Goal: Task Accomplishment & Management: Use online tool/utility

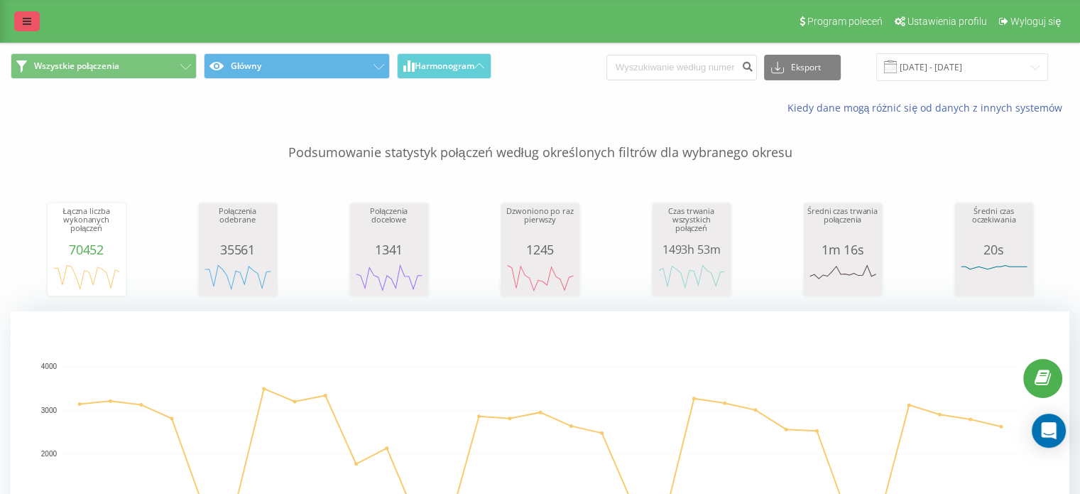
click at [28, 19] on icon at bounding box center [27, 21] width 9 height 10
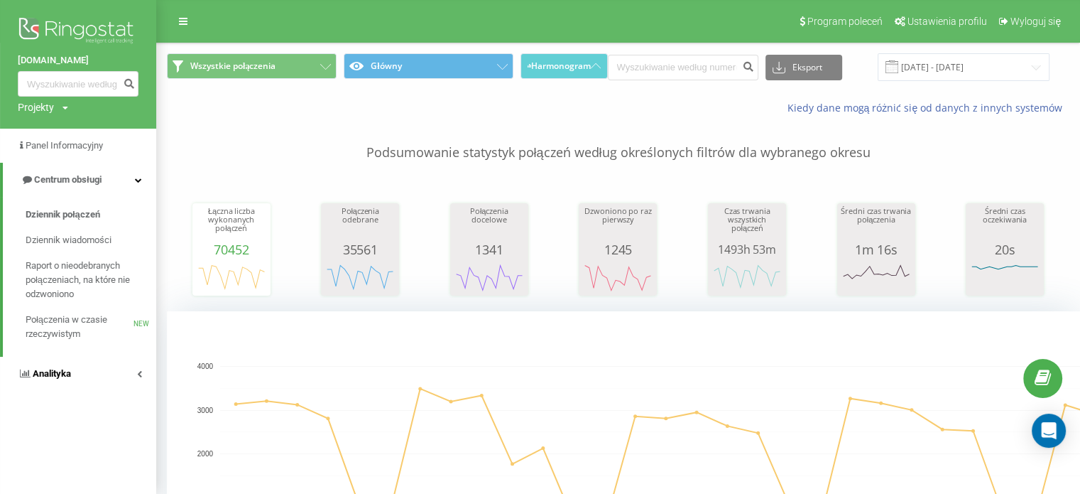
click at [46, 376] on span "Analityka" at bounding box center [52, 373] width 38 height 11
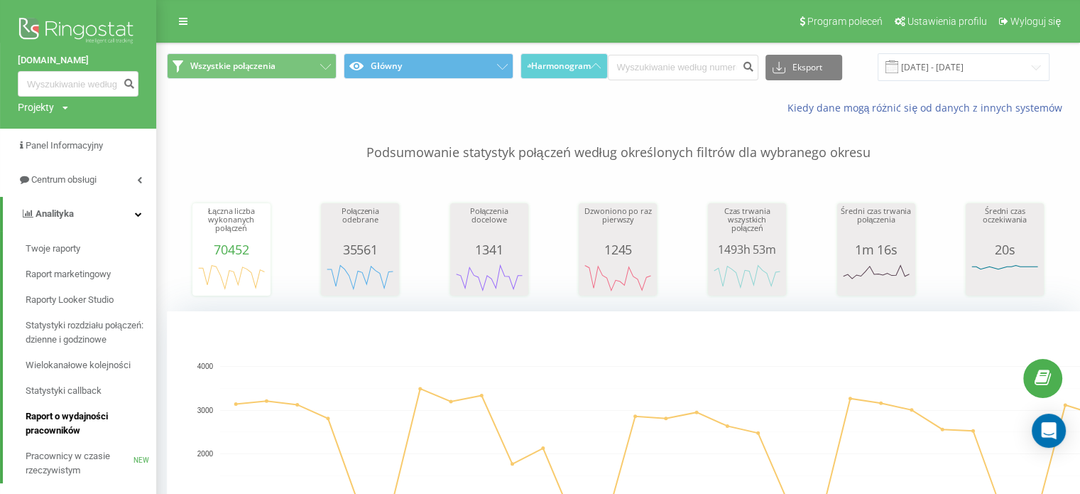
click at [71, 421] on span "Raport o wydajności pracowników" at bounding box center [88, 423] width 124 height 28
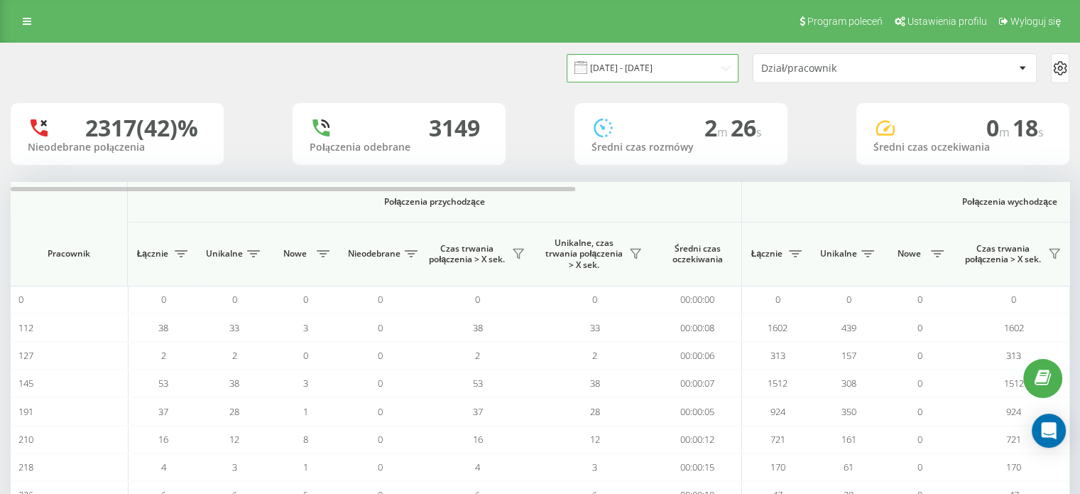
click at [672, 72] on input "[DATE] - [DATE]" at bounding box center [653, 68] width 172 height 28
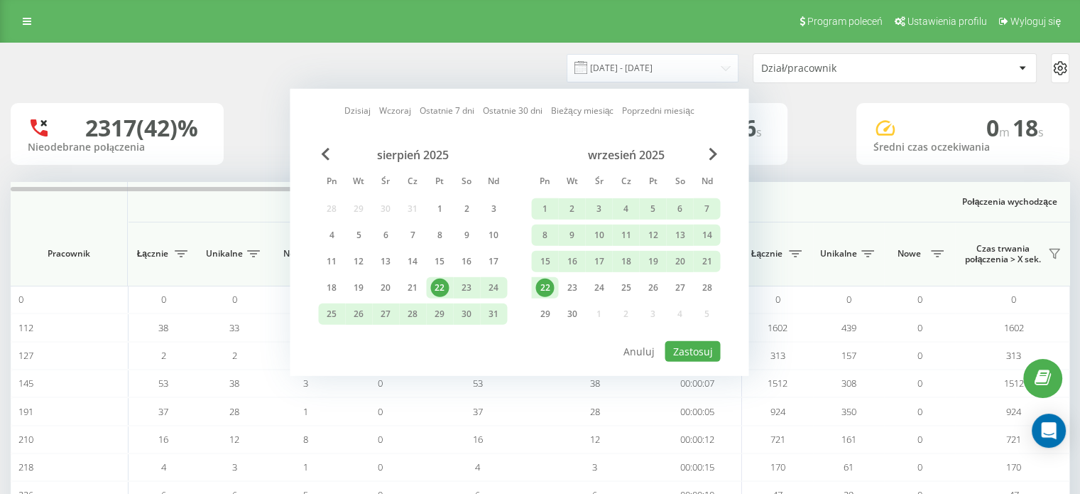
click at [359, 106] on link "Dzisiaj" at bounding box center [357, 110] width 26 height 13
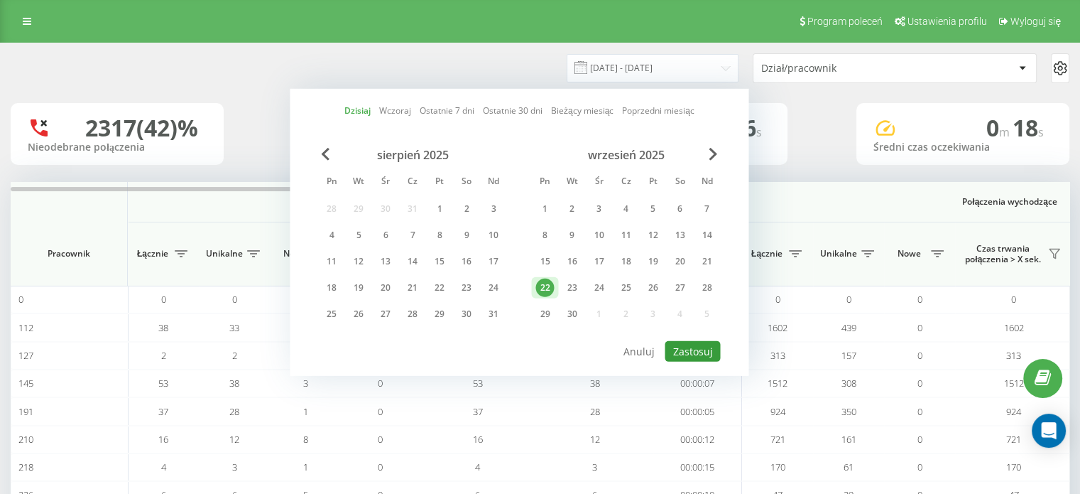
click at [697, 343] on button "Zastosuj" at bounding box center [692, 351] width 55 height 21
type input "22.09.2025 - 22.09.2025"
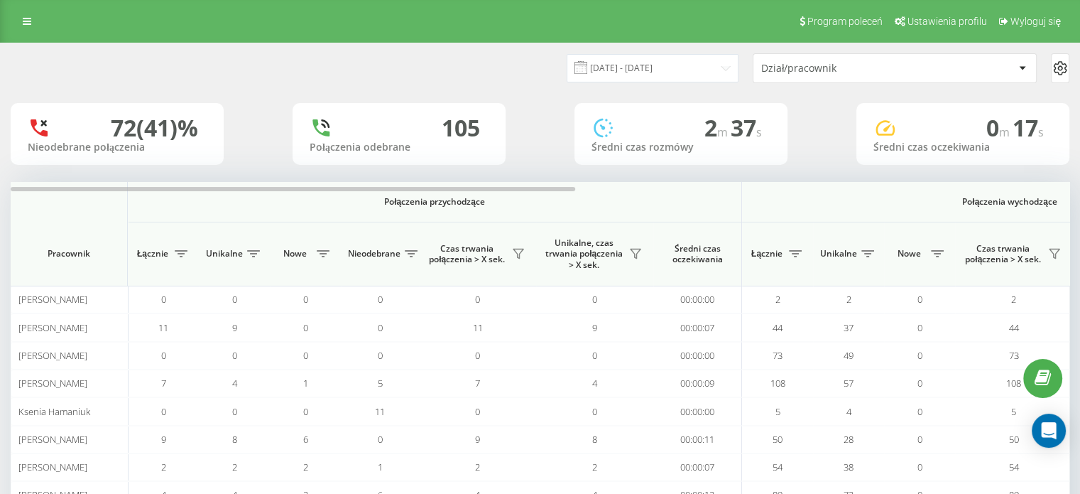
click at [849, 65] on div "Dział/pracownik" at bounding box center [846, 69] width 170 height 12
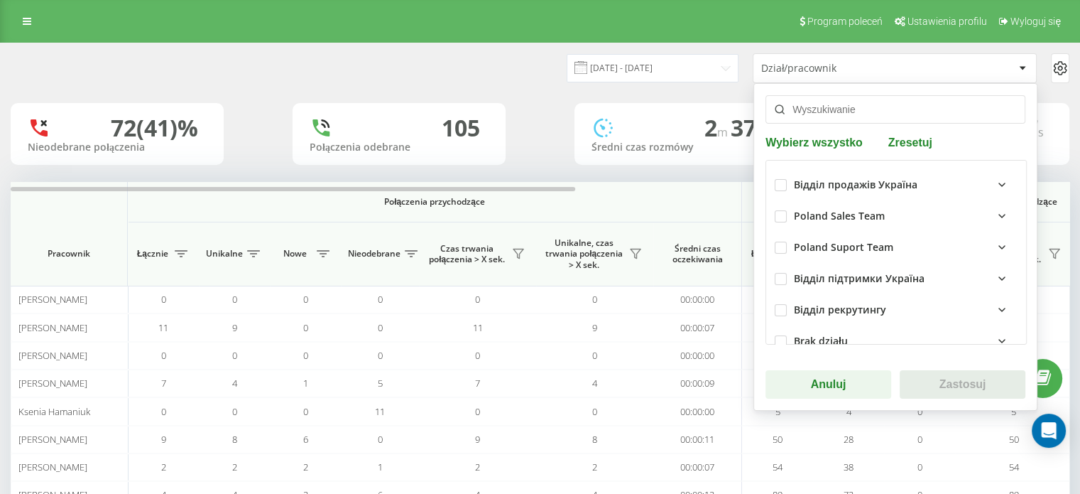
click at [838, 109] on input "text" at bounding box center [896, 109] width 260 height 28
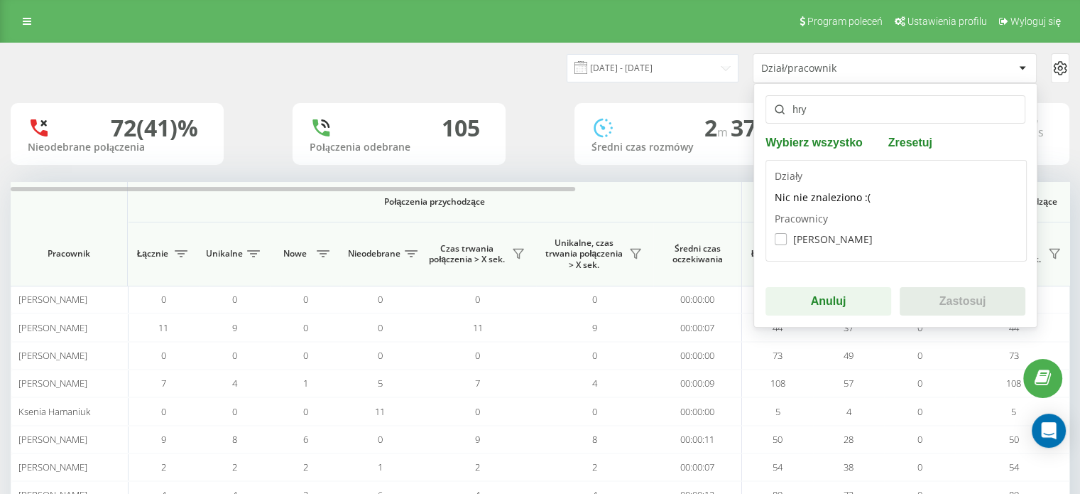
type input "hry"
click at [825, 238] on label "Yana Hryshchenko" at bounding box center [824, 239] width 98 height 12
checkbox input "true"
click at [935, 295] on button "Zastosuj" at bounding box center [963, 301] width 126 height 28
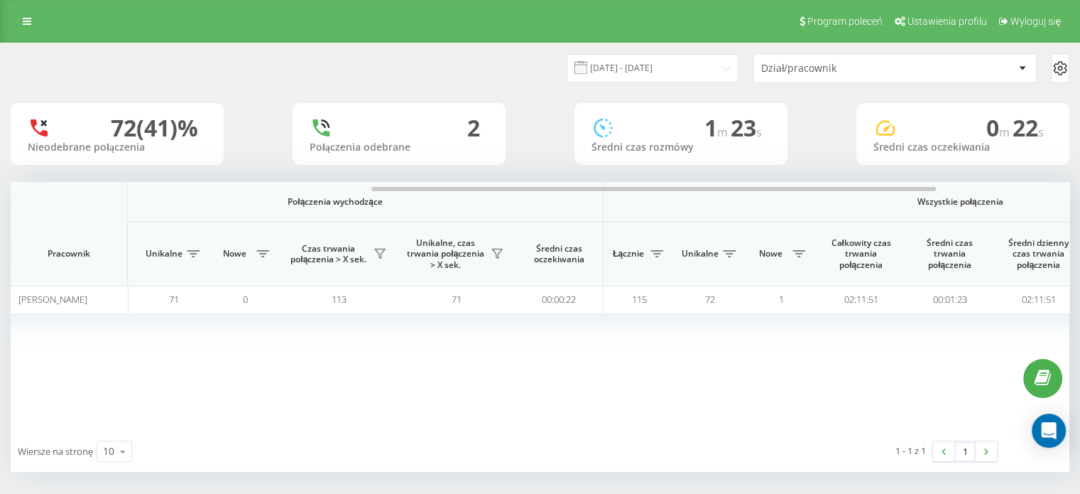
scroll to position [0, 675]
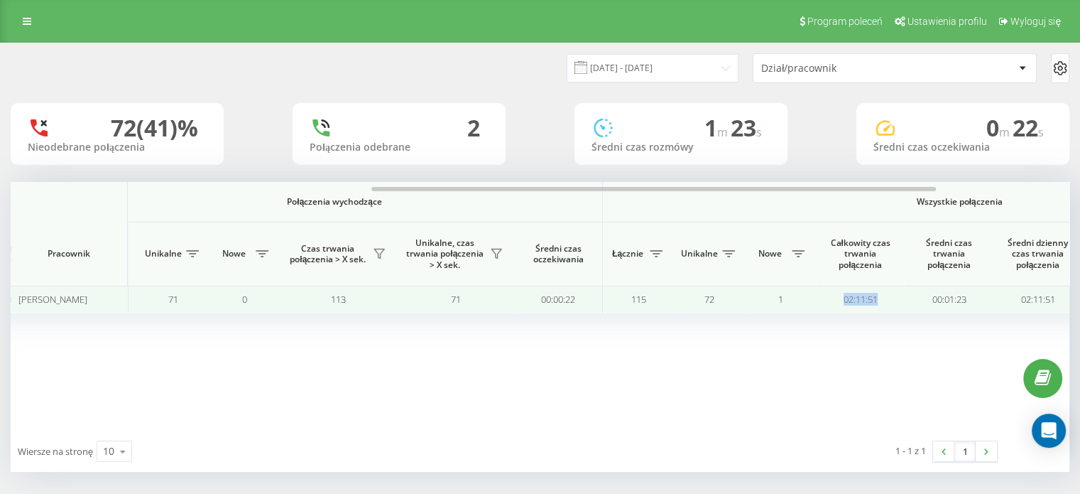
copy td "02:11:51"
drag, startPoint x: 900, startPoint y: 294, endPoint x: 840, endPoint y: 296, distance: 59.7
click at [840, 296] on td "02:11:51" at bounding box center [860, 300] width 89 height 28
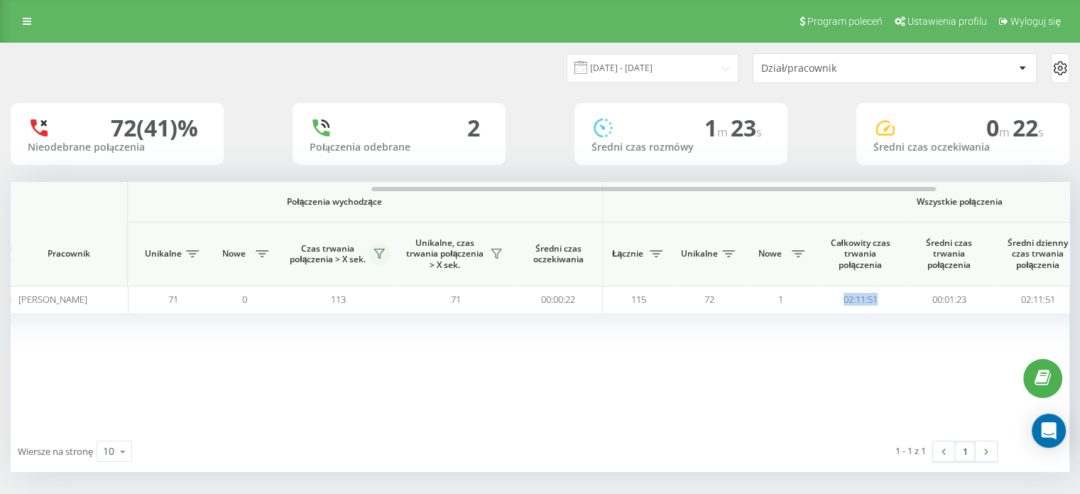
click at [376, 256] on icon at bounding box center [379, 253] width 11 height 11
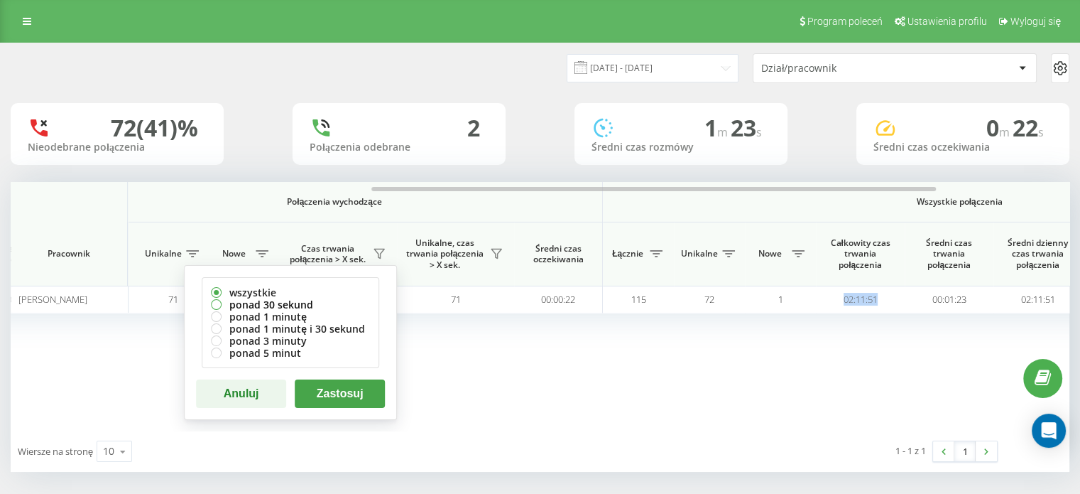
click at [295, 303] on label "ponad 30 sekund" at bounding box center [290, 304] width 159 height 12
radio input "true"
click at [347, 390] on button "Zastosuj" at bounding box center [340, 393] width 90 height 28
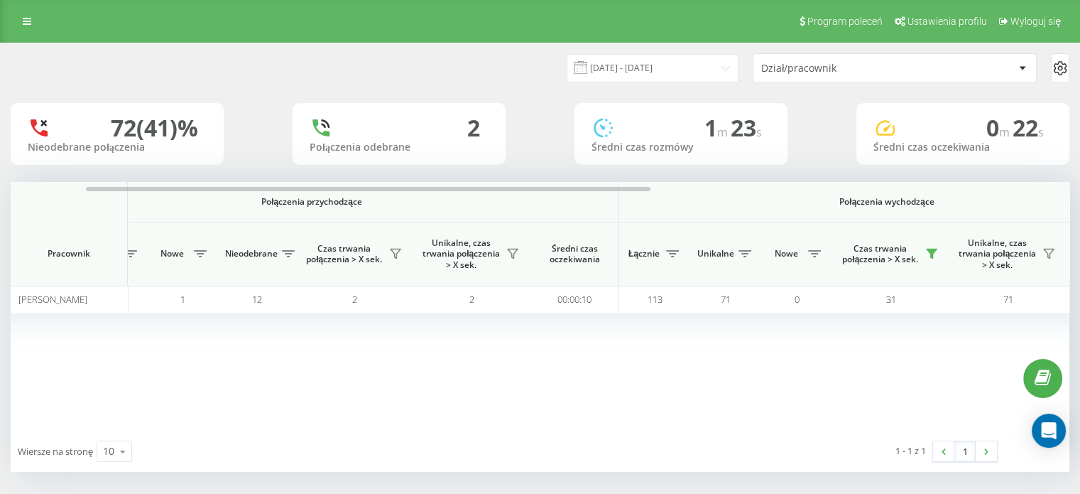
scroll to position [0, 130]
